Goal: Task Accomplishment & Management: Manage account settings

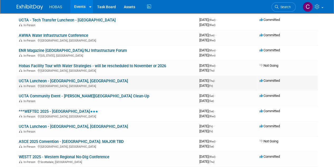
scroll to position [158, 0]
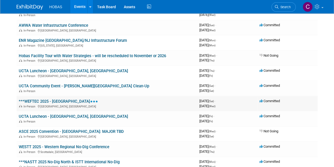
click at [51, 102] on link "***WEFTEC 2025 - [GEOGRAPHIC_DATA]" at bounding box center [58, 101] width 79 height 5
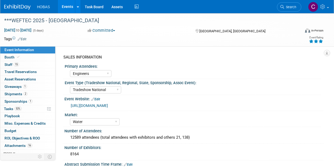
select select "Engineers"
select select "Tradeshow National"
select select "Water"
select select "Exhibiting and Sponsoring"
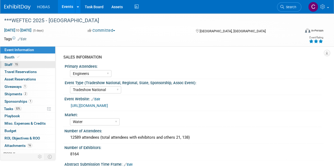
click at [10, 64] on span "Staff 15" at bounding box center [11, 64] width 15 height 4
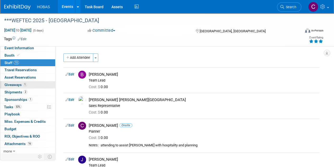
scroll to position [2, 0]
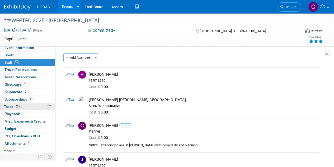
click at [11, 107] on span "Tasks 53%" at bounding box center [13, 106] width 18 height 4
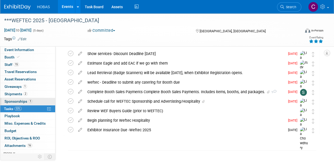
scroll to position [0, 0]
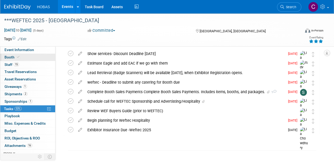
click at [11, 56] on span "Booth" at bounding box center [12, 57] width 16 height 4
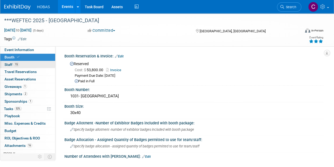
click at [12, 63] on span "Staff 15" at bounding box center [11, 64] width 15 height 4
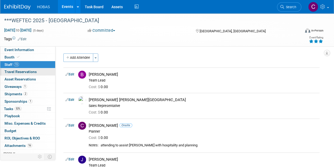
click at [15, 70] on span "Travel Reservations 0" at bounding box center [20, 71] width 32 height 4
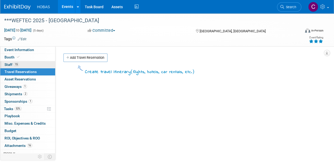
click at [11, 65] on span "Staff 15" at bounding box center [11, 64] width 15 height 4
